Goal: Task Accomplishment & Management: Manage account settings

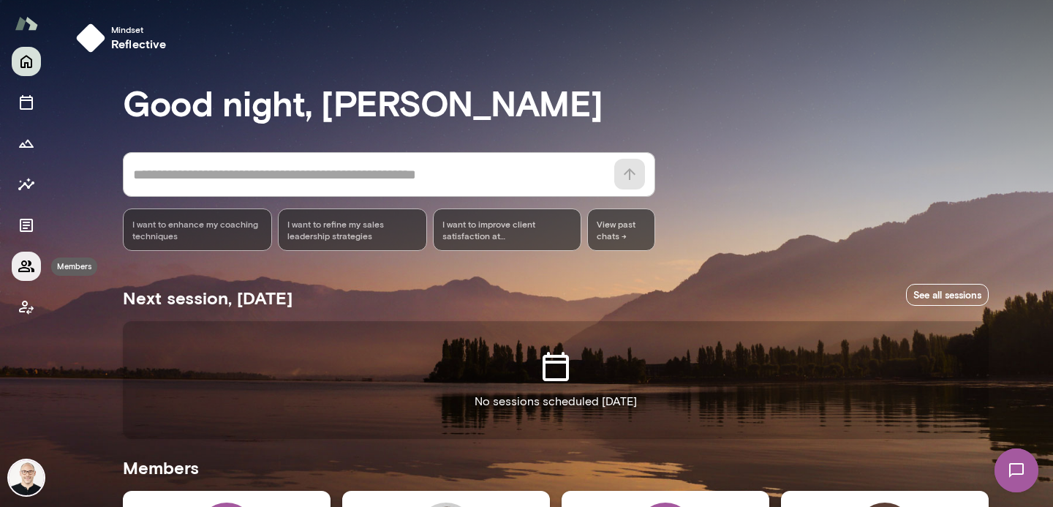
click at [25, 268] on icon "Members" at bounding box center [26, 266] width 16 height 12
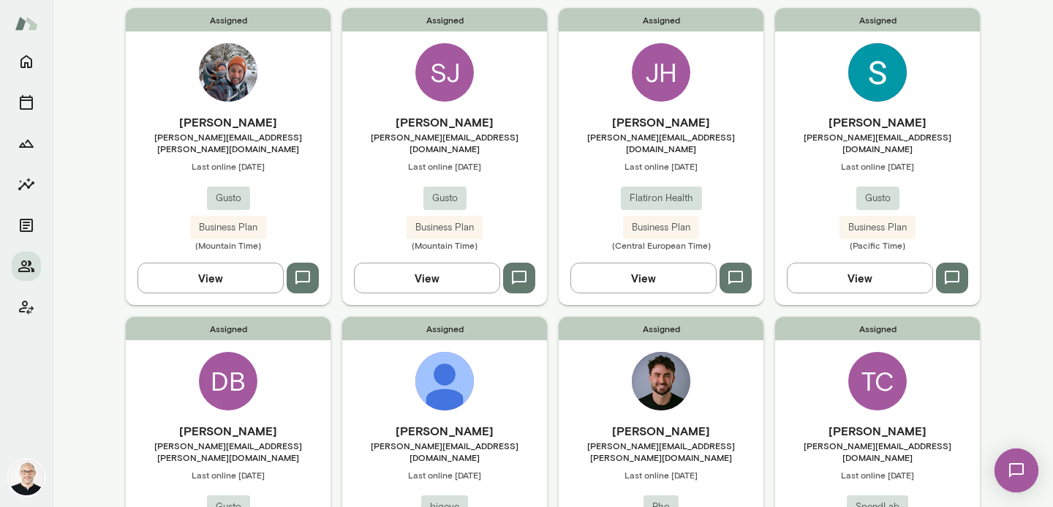
scroll to position [461, 0]
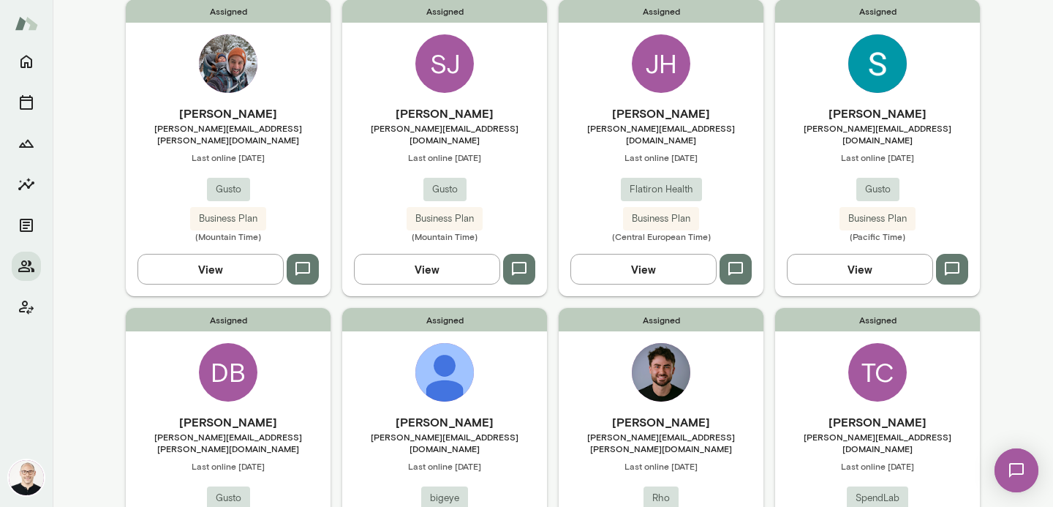
click at [848, 254] on button "View" at bounding box center [860, 269] width 146 height 31
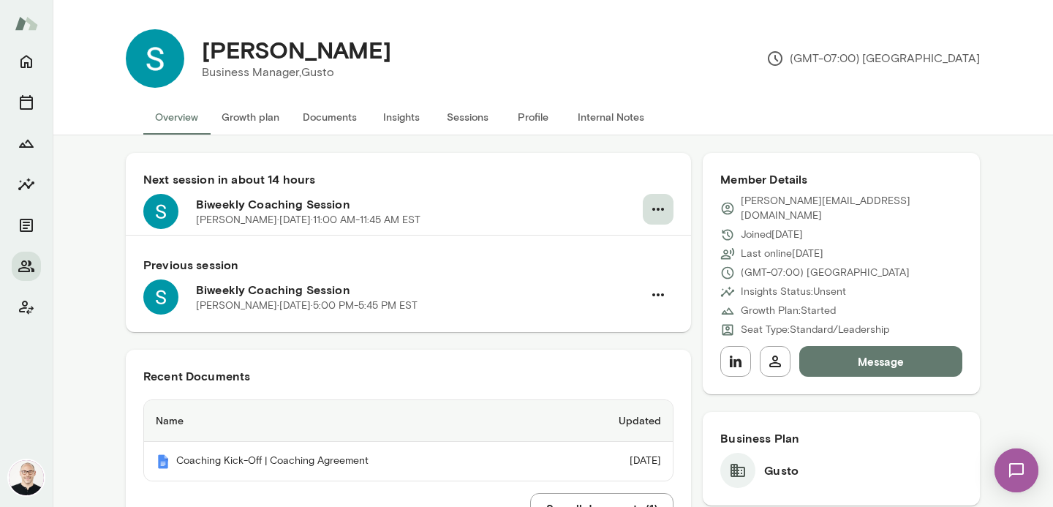
click at [657, 207] on icon "button" at bounding box center [658, 209] width 18 height 18
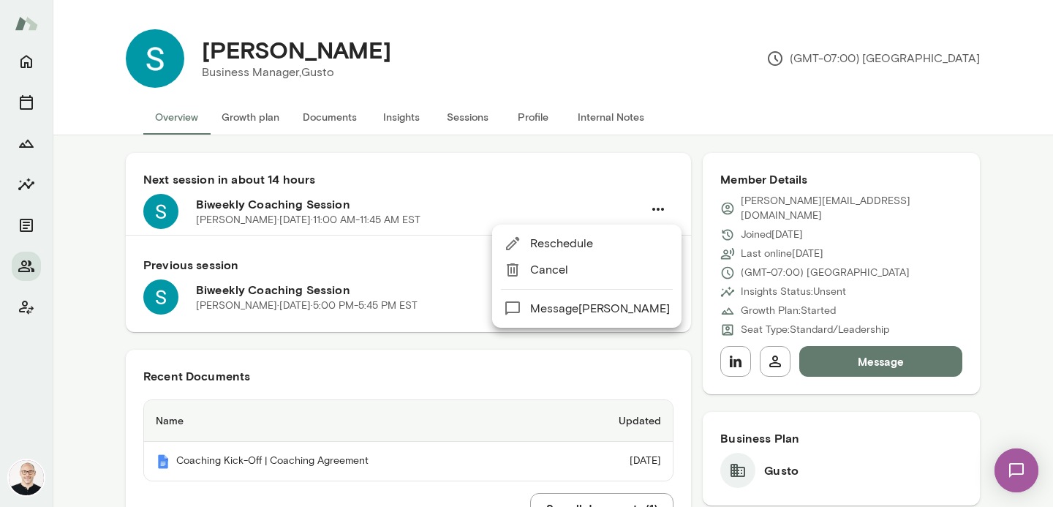
click at [562, 272] on span "Cancel" at bounding box center [600, 270] width 140 height 18
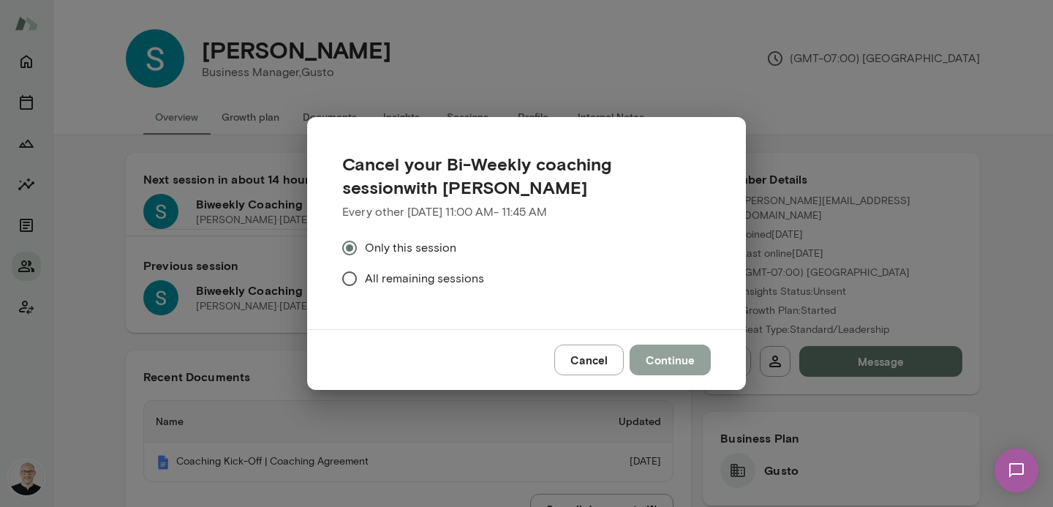
click at [656, 358] on button "Continue" at bounding box center [670, 359] width 81 height 31
